Goal: Transaction & Acquisition: Purchase product/service

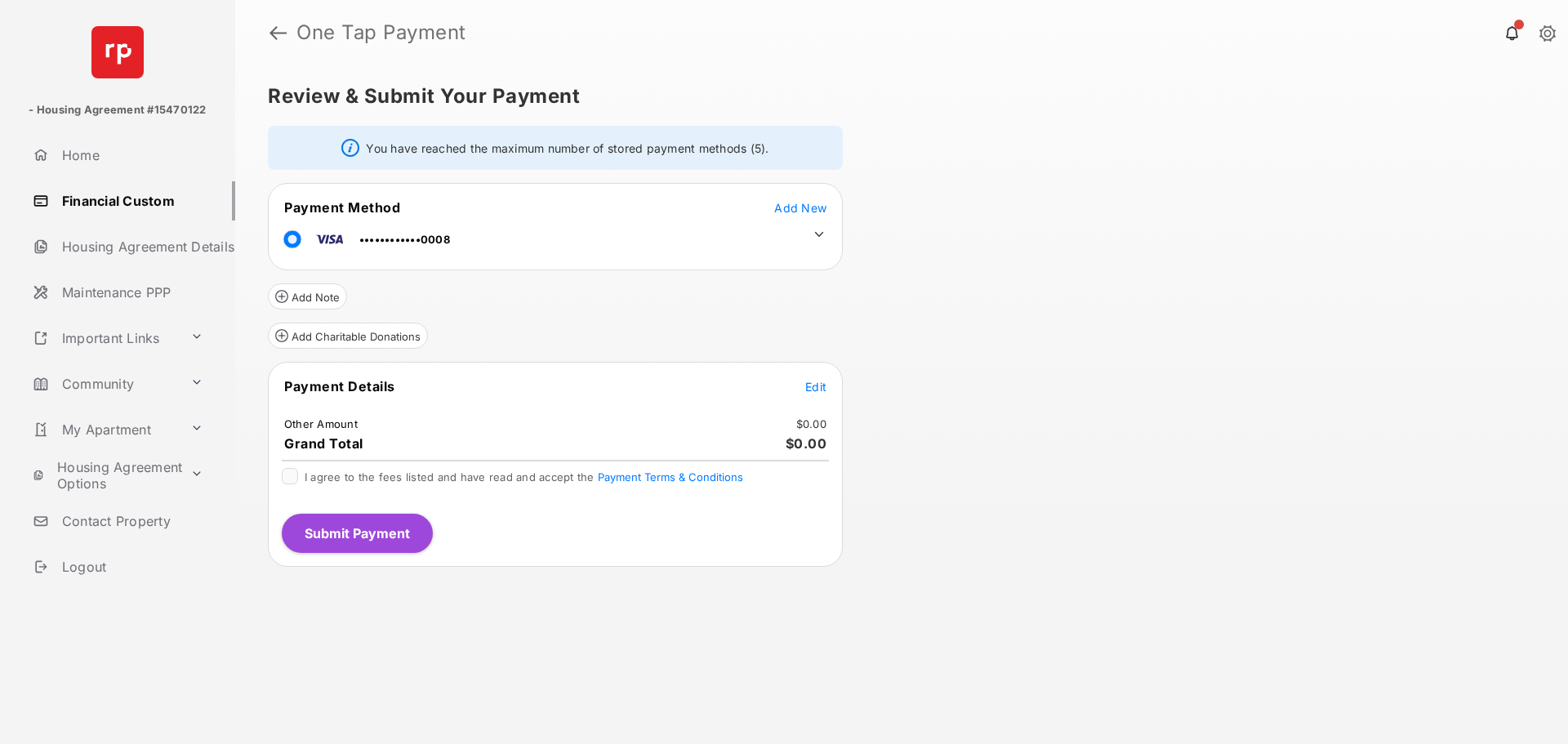
click at [809, 235] on td at bounding box center [814, 230] width 25 height 25
click at [812, 229] on icon at bounding box center [819, 234] width 15 height 15
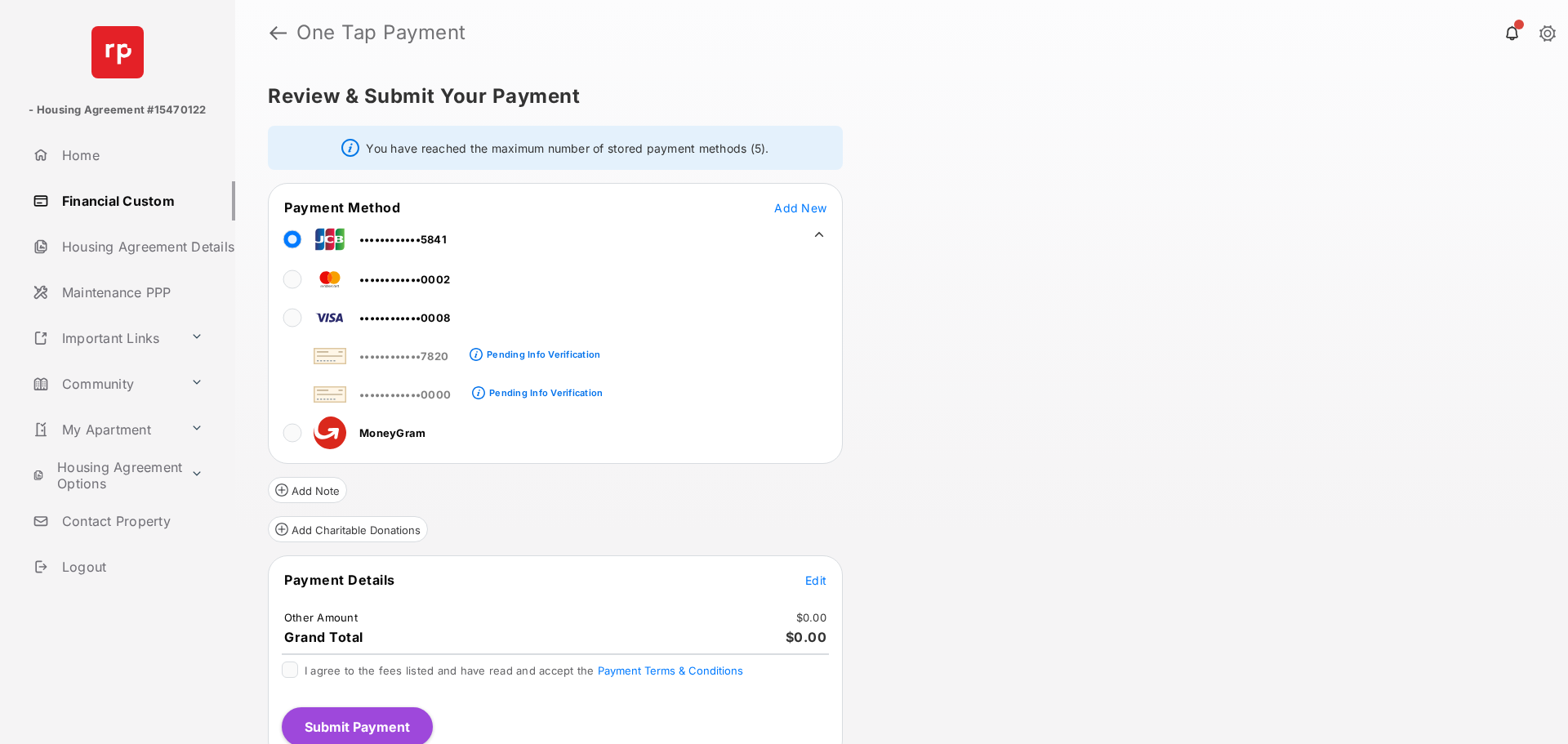
click at [816, 582] on span "Edit" at bounding box center [815, 580] width 21 height 14
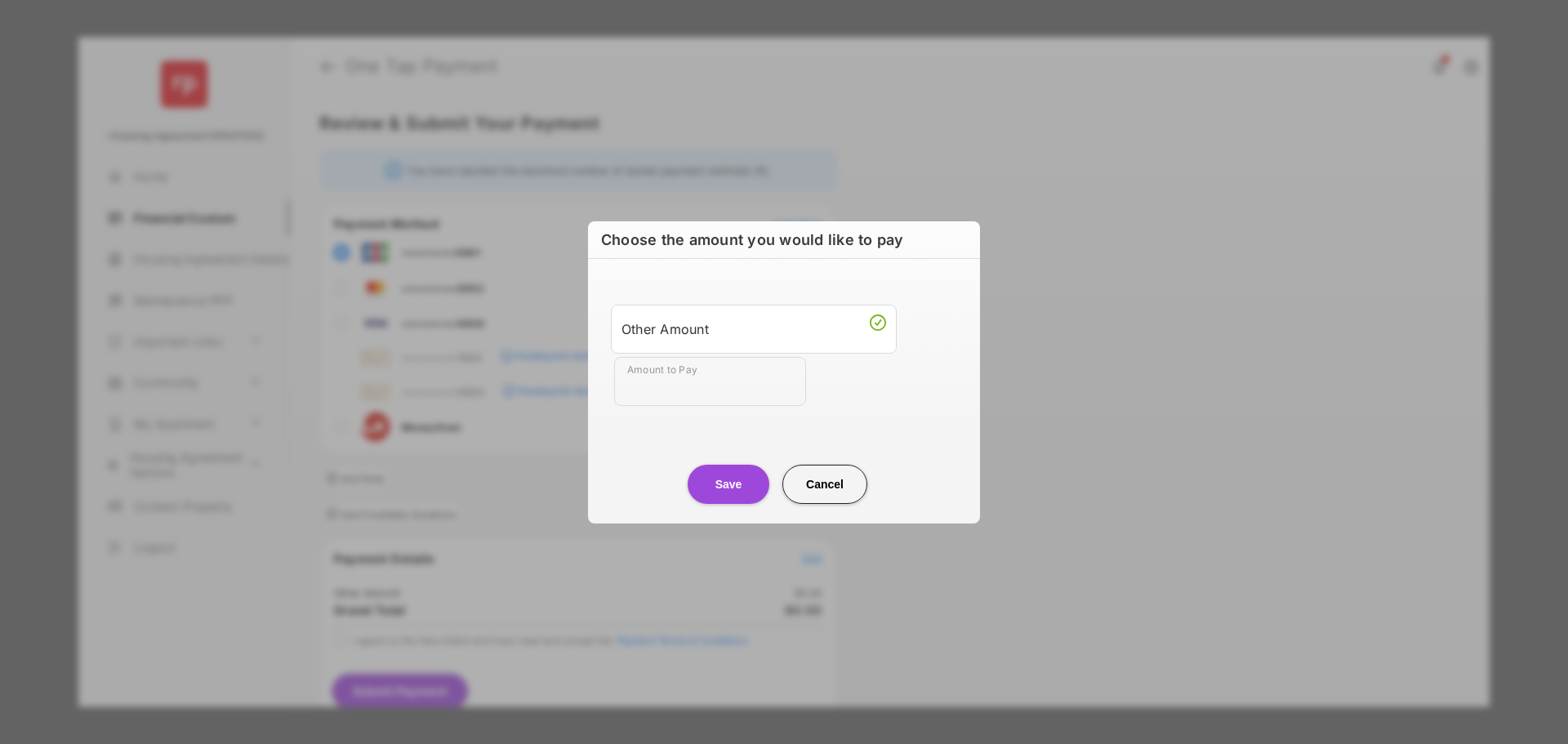
click at [670, 383] on input "Amount to Pay" at bounding box center [710, 381] width 192 height 49
type input "**"
click at [954, 412] on div "Other Amount Amount to Pay **" at bounding box center [784, 355] width 372 height 153
click at [719, 497] on button "Save" at bounding box center [728, 484] width 82 height 40
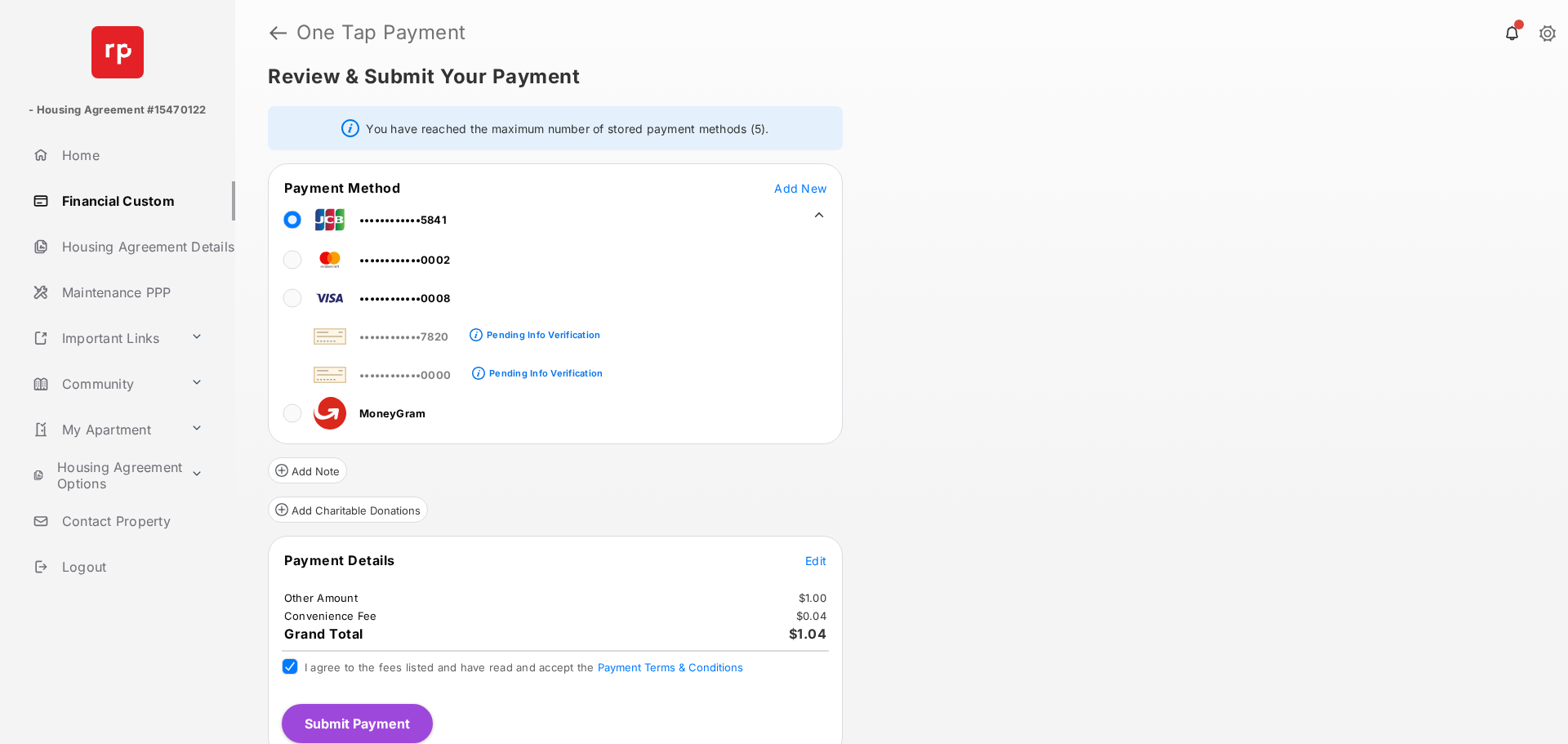
scroll to position [35, 0]
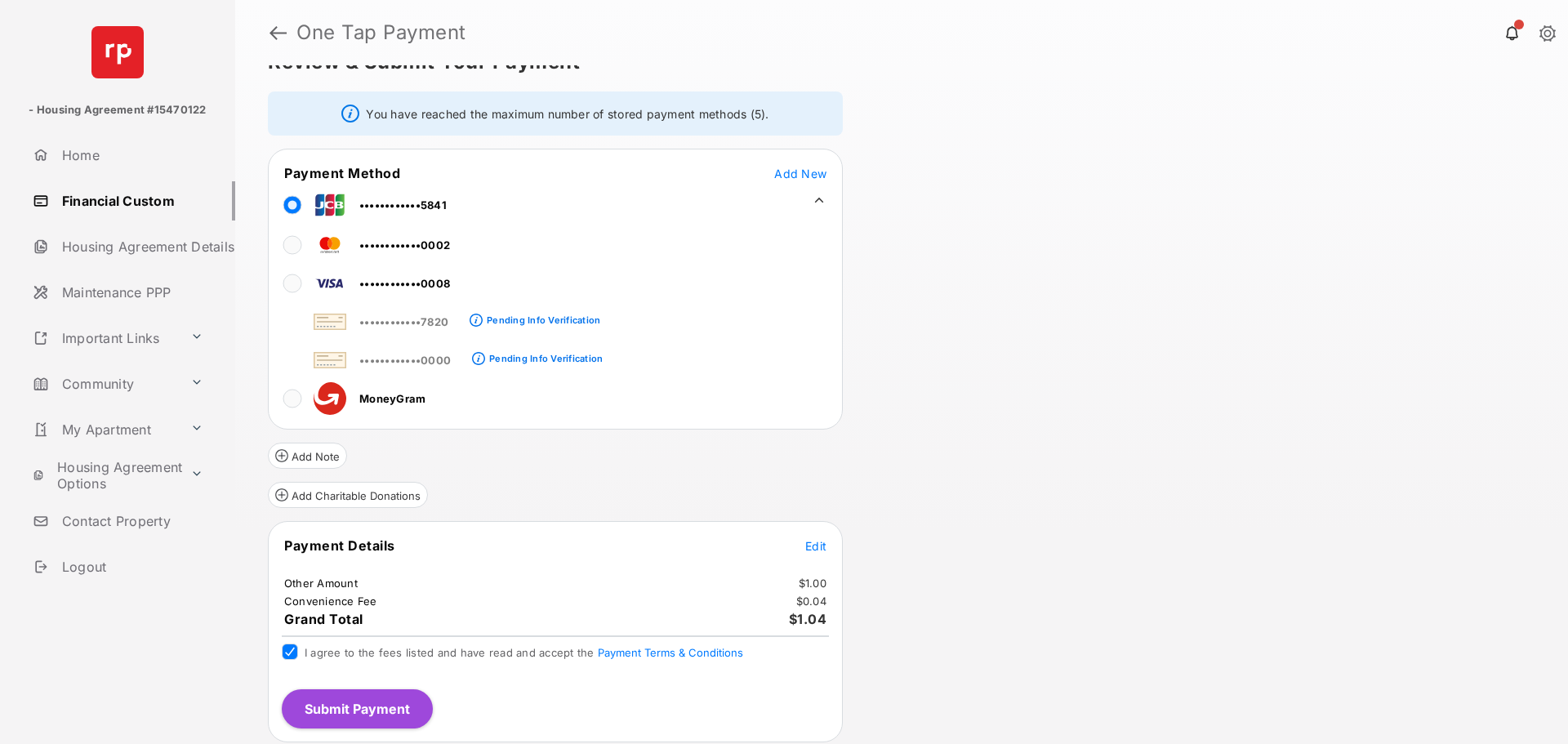
click at [377, 711] on button "Submit Payment" at bounding box center [357, 709] width 151 height 40
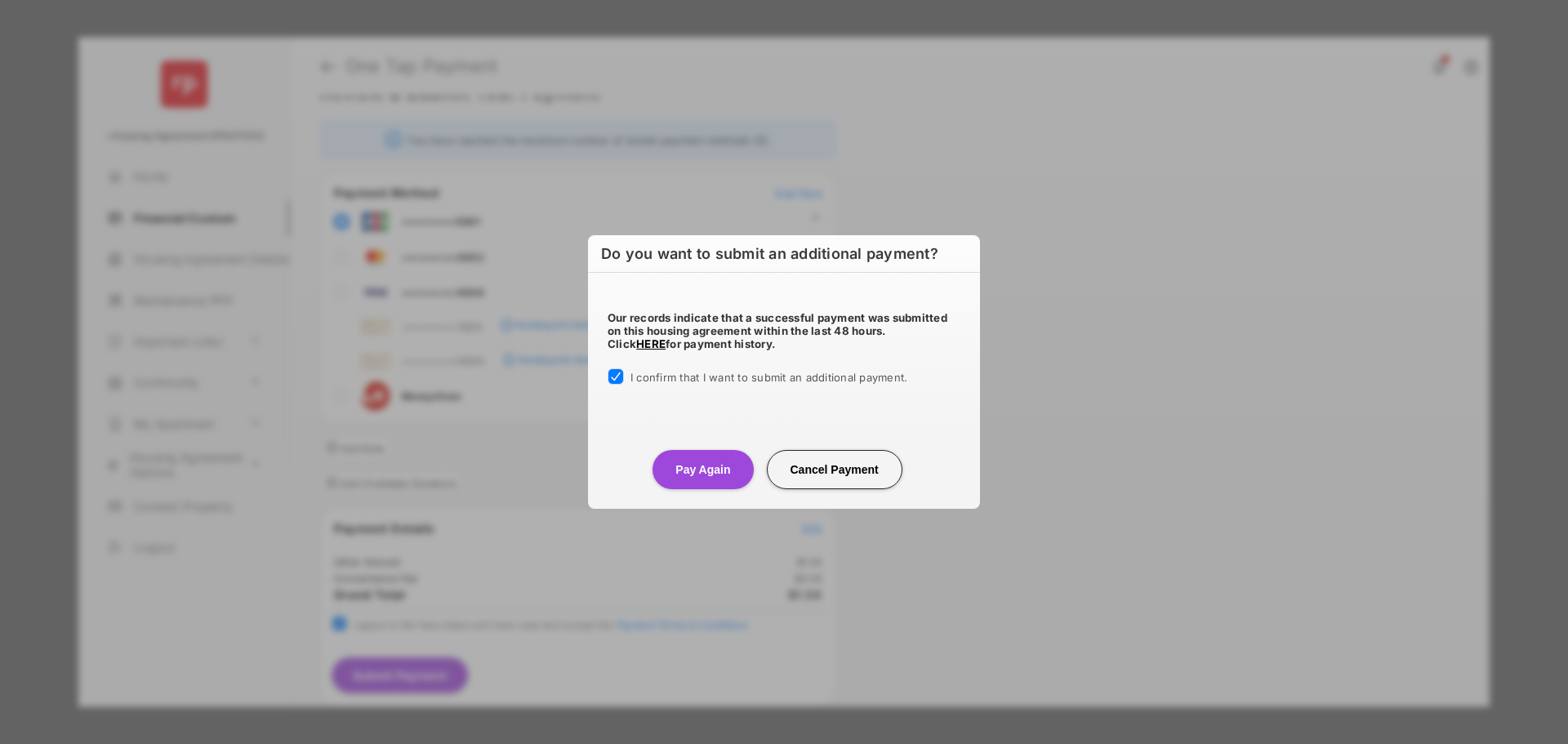
click at [695, 472] on button "Pay Again" at bounding box center [702, 469] width 101 height 40
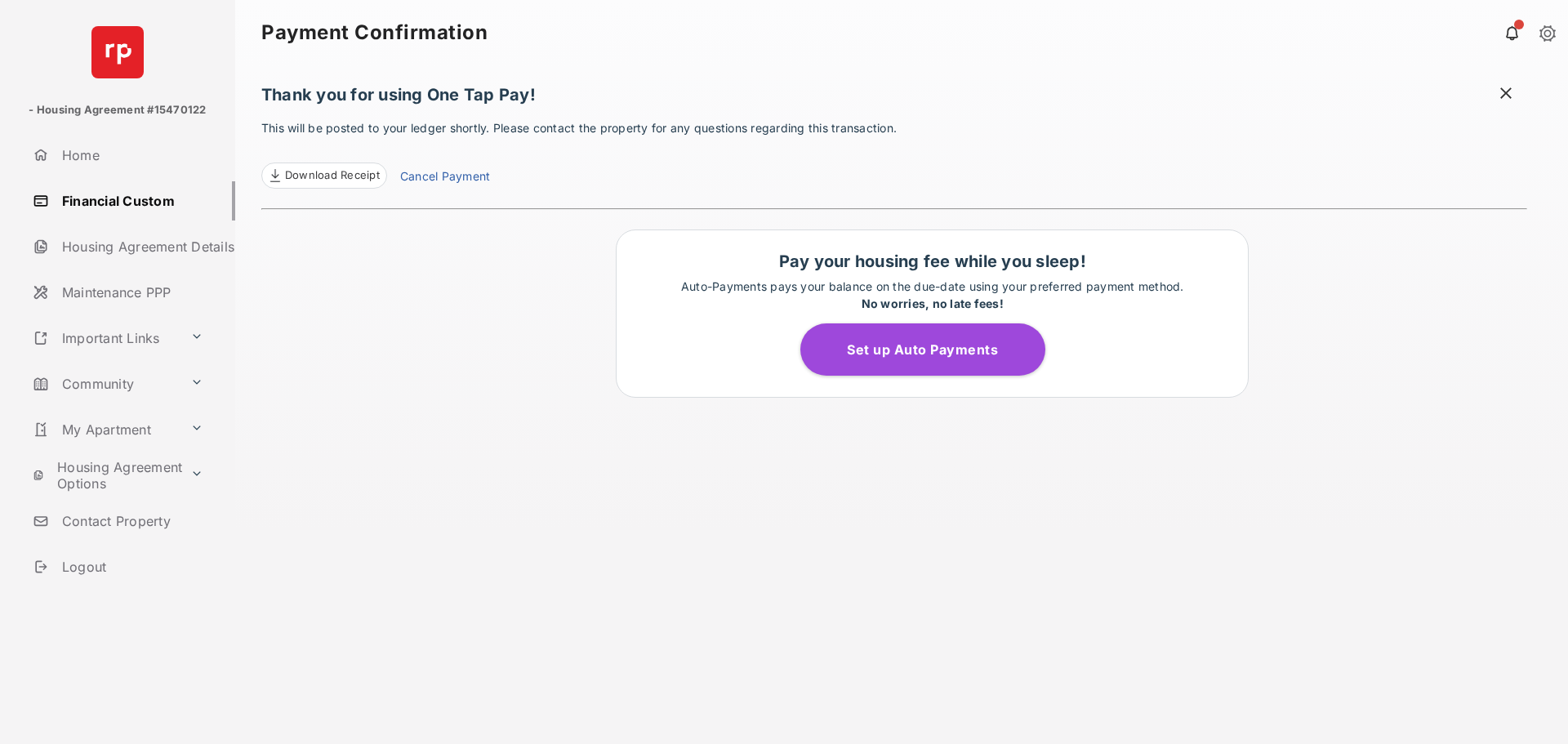
click at [1505, 90] on span at bounding box center [1506, 95] width 17 height 21
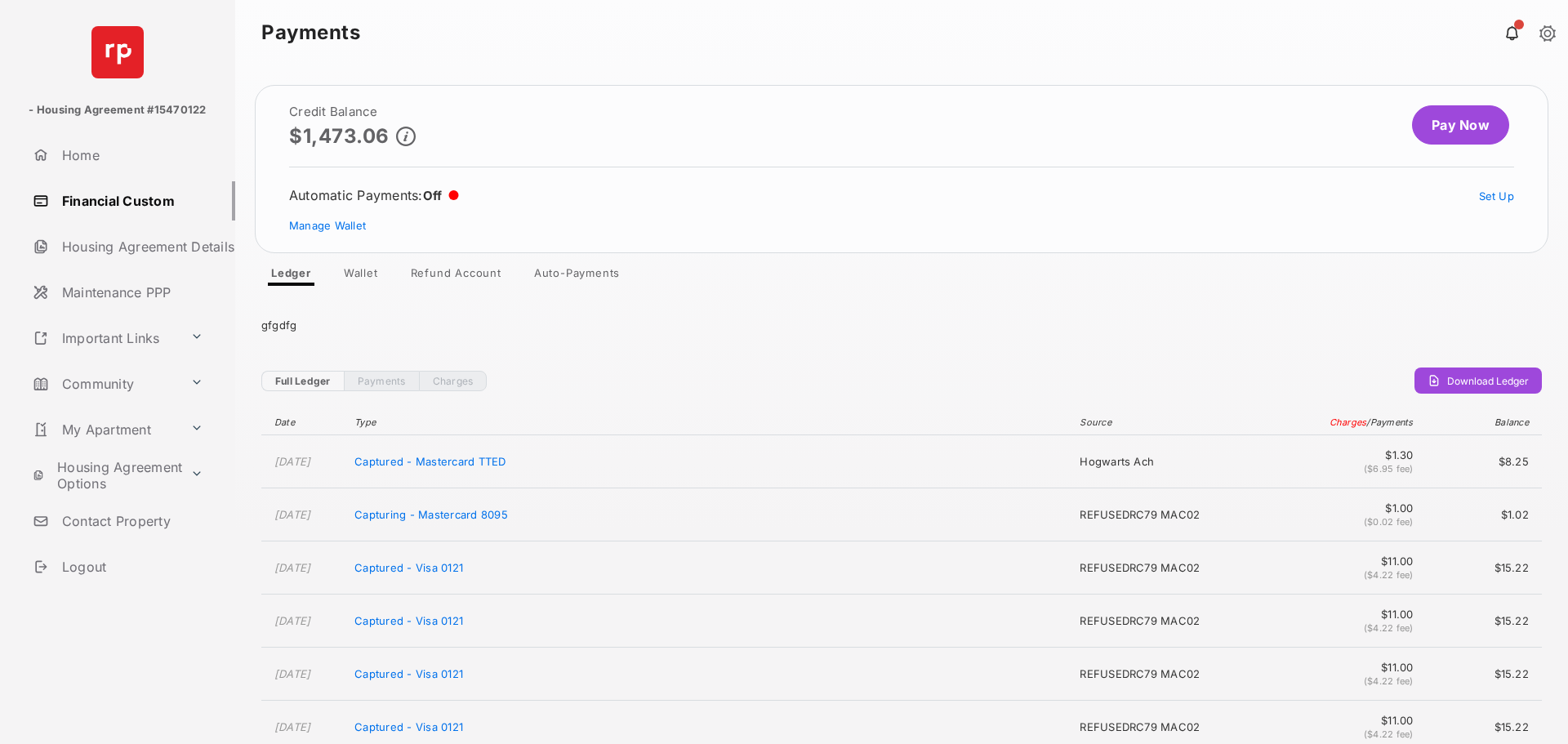
click at [385, 382] on link "Payments" at bounding box center [381, 380] width 75 height 21
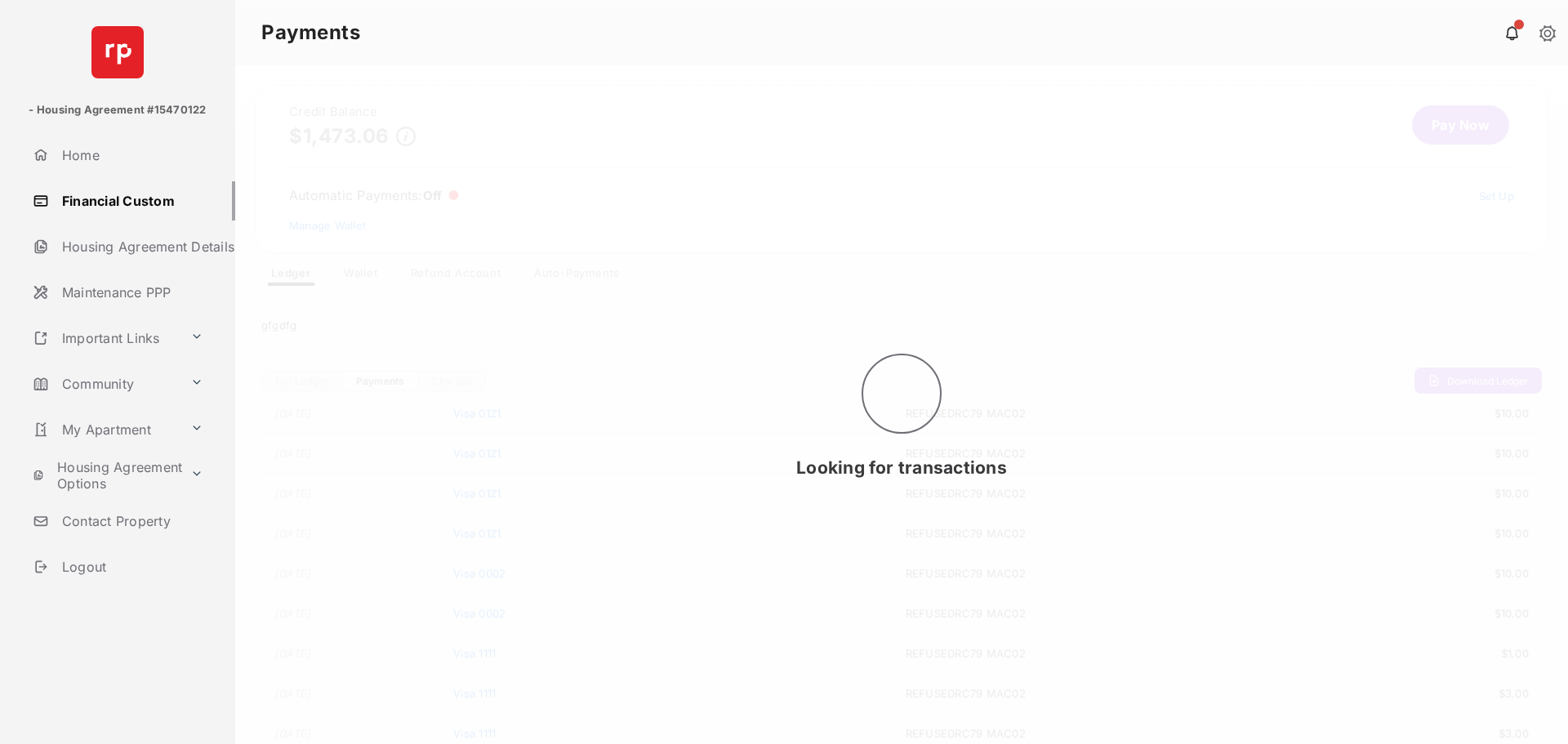
scroll to position [6332, 0]
